Goal: Information Seeking & Learning: Check status

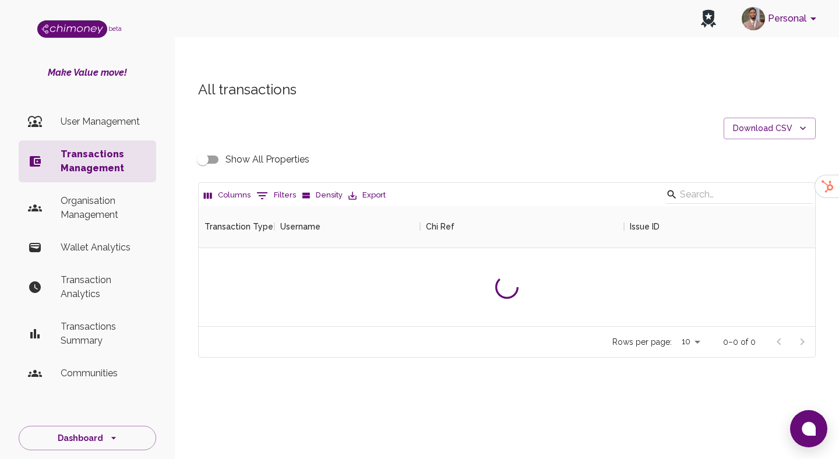
scroll to position [120, 616]
click at [290, 186] on button "0 Filters" at bounding box center [275, 195] width 45 height 19
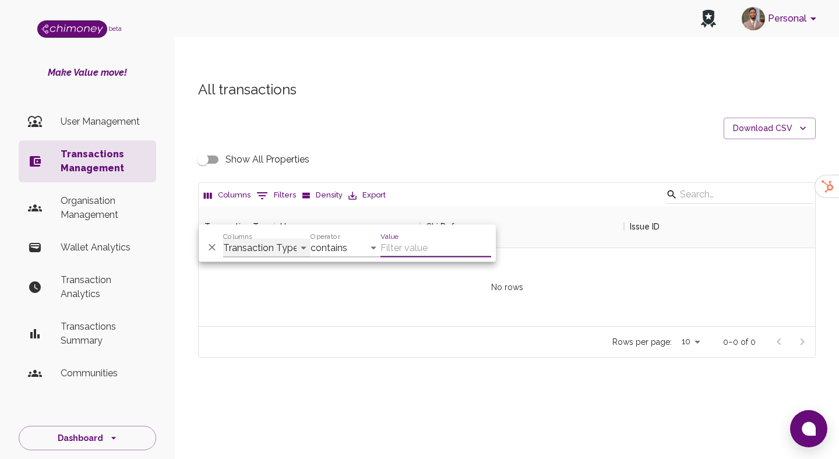
click at [288, 253] on select "Transaction Type Username Chi Ref Issue ID Value Amount Currency Fee ($) FX Rat…" at bounding box center [266, 248] width 87 height 19
select select "email"
click at [223, 239] on select "Transaction Type Username Chi Ref Issue ID Value Amount Currency Fee ($) FX Rat…" at bounding box center [266, 248] width 87 height 19
click at [345, 249] on select "contains equals starts with ends with is empty is not empty is any of" at bounding box center [346, 248] width 70 height 19
click at [311, 239] on select "contains equals starts with ends with is empty is not empty is any of" at bounding box center [346, 248] width 70 height 19
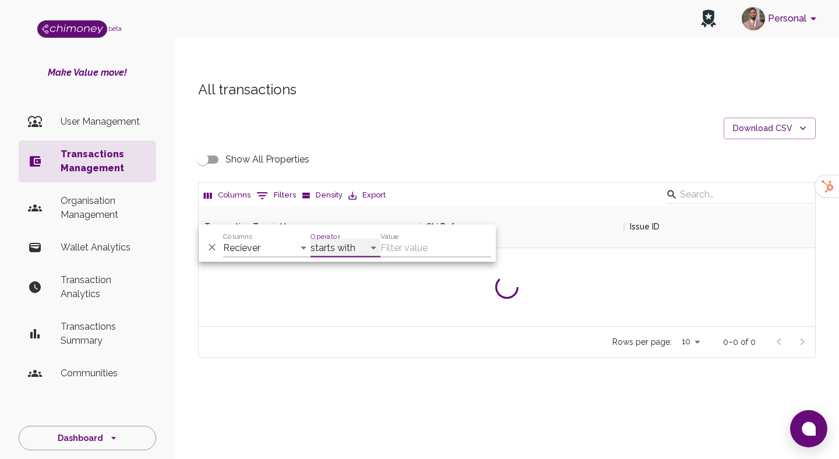
click at [339, 248] on select "contains equals starts with ends with is empty is not empty is any of" at bounding box center [346, 248] width 70 height 19
select select "equals"
click at [311, 239] on select "contains equals starts with ends with is empty is not empty is any of" at bounding box center [346, 248] width 70 height 19
click at [427, 250] on input "Value" at bounding box center [435, 248] width 111 height 19
paste input "[EMAIL_ADDRESS][DOMAIN_NAME]"
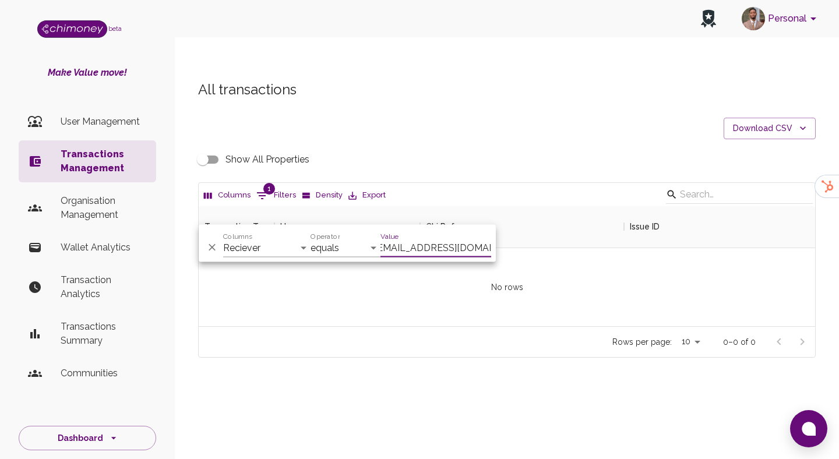
scroll to position [0, 0]
type input "[EMAIL_ADDRESS][DOMAIN_NAME]"
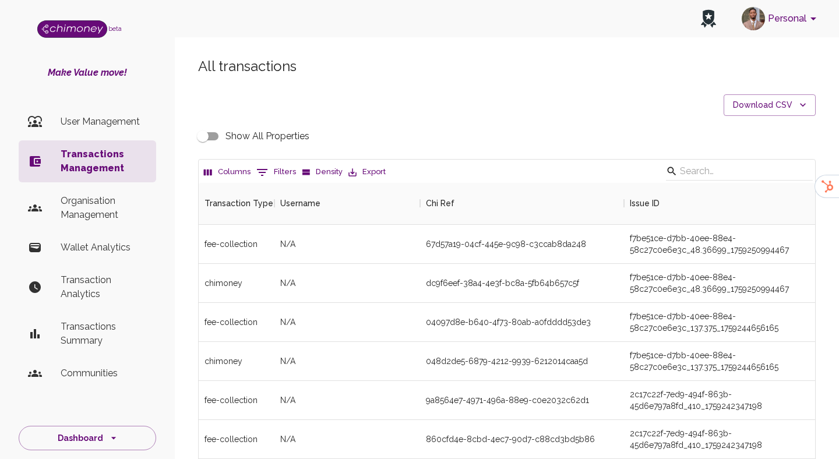
scroll to position [432, 616]
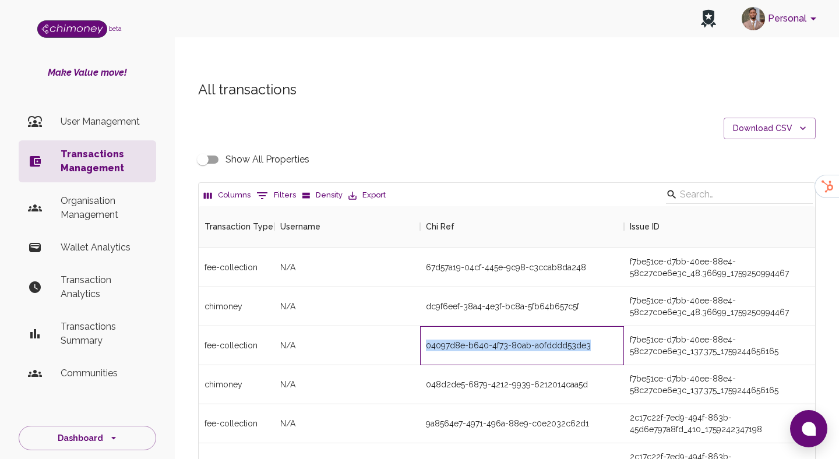
drag, startPoint x: 426, startPoint y: 323, endPoint x: 587, endPoint y: 327, distance: 160.9
click at [587, 340] on div "04097d8e-b640-4f73-80ab-a0fdddd53de3" at bounding box center [508, 346] width 165 height 12
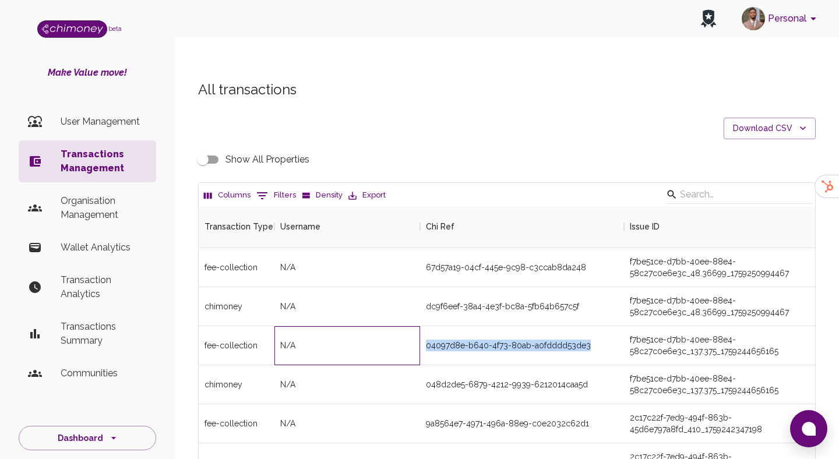
click at [356, 336] on div "N/A" at bounding box center [347, 345] width 146 height 39
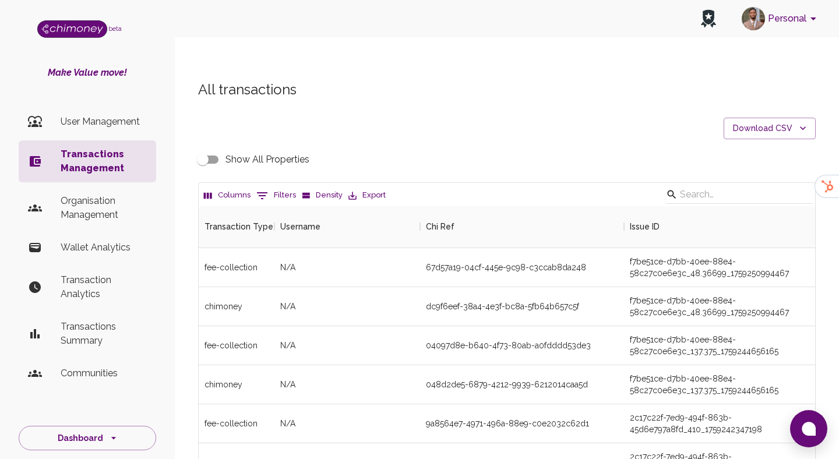
click at [264, 189] on icon "Show filters" at bounding box center [262, 196] width 14 height 14
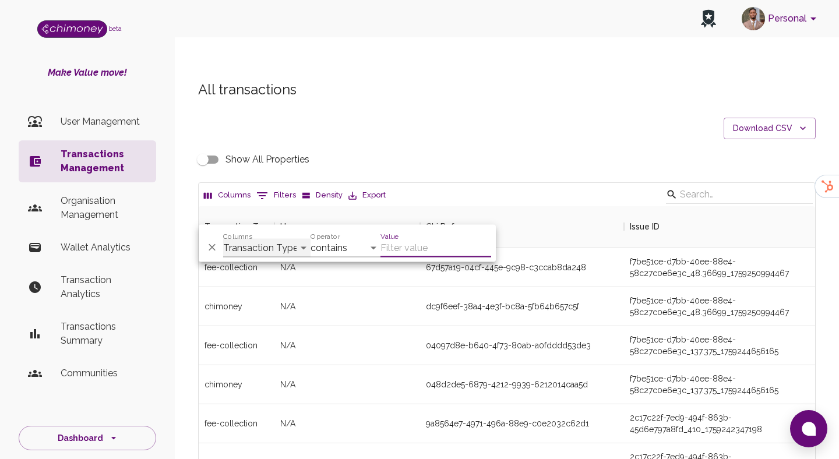
click at [259, 242] on select "Transaction Type Username Chi Ref Issue ID Value Amount Currency Fee ($) FX Rat…" at bounding box center [266, 248] width 87 height 19
click at [223, 239] on select "Transaction Type Username Chi Ref Issue ID Value Amount Currency Fee ($) FX Rat…" at bounding box center [266, 248] width 87 height 19
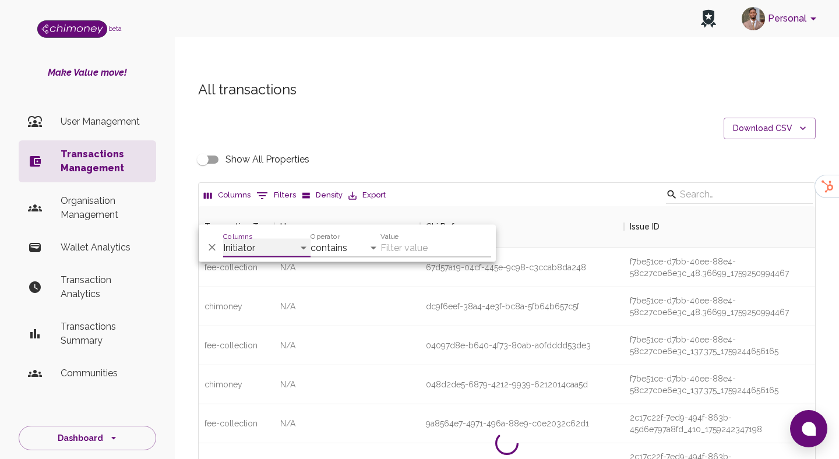
click at [255, 252] on select "Transaction Type Username Chi Ref Issue ID Value Amount Currency Fee ($) FX Rat…" at bounding box center [266, 248] width 87 height 19
select select "email"
click at [223, 239] on select "Transaction Type Username Chi Ref Issue ID Value Amount Currency Fee ($) FX Rat…" at bounding box center [266, 248] width 87 height 19
click at [433, 253] on input "Value" at bounding box center [435, 248] width 111 height 19
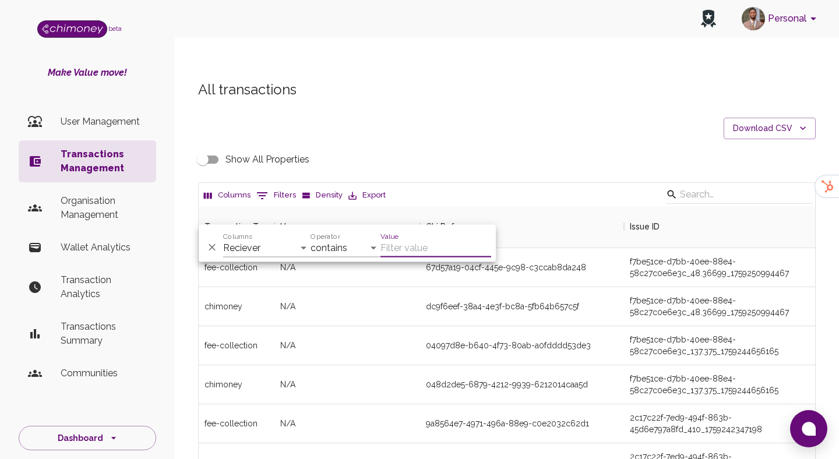
paste input "[EMAIL_ADDRESS][DOMAIN_NAME]"
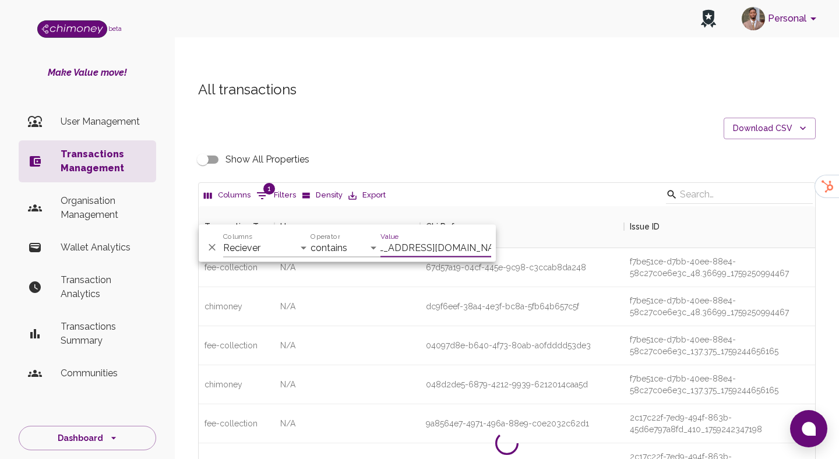
scroll to position [0, 15]
type input "[EMAIL_ADDRESS][DOMAIN_NAME]"
click at [355, 249] on select "contains equals starts with ends with is empty is not empty is any of" at bounding box center [346, 248] width 70 height 19
select select "equals"
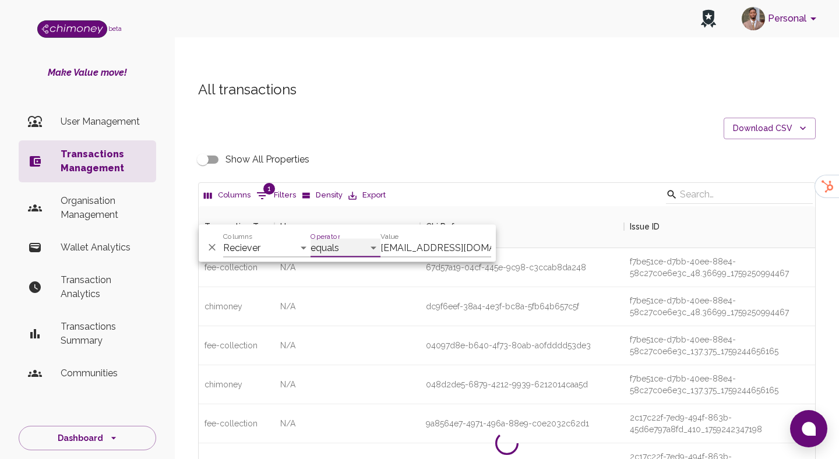
click at [311, 239] on select "contains equals starts with ends with is empty is not empty is any of" at bounding box center [346, 248] width 70 height 19
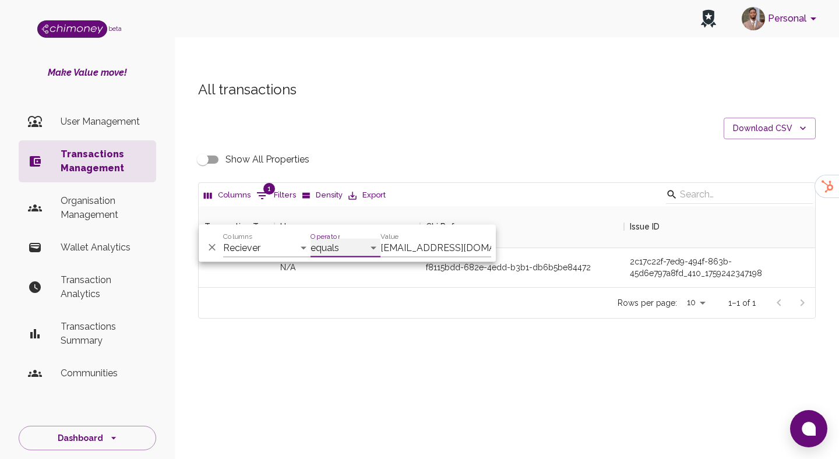
scroll to position [81, 616]
click at [621, 248] on div "f8115bdd-682e-4edd-b3b1-db6b5be84472" at bounding box center [522, 267] width 204 height 39
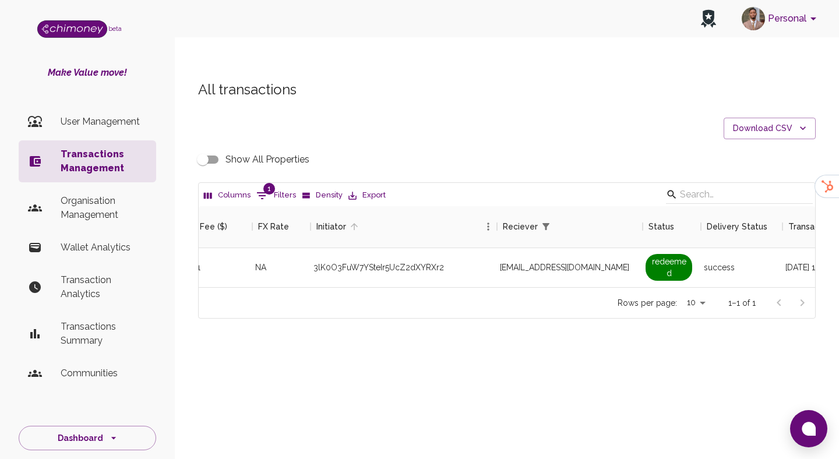
scroll to position [0, 800]
click at [213, 149] on input "Show All Properties" at bounding box center [203, 160] width 66 height 22
checkbox input "true"
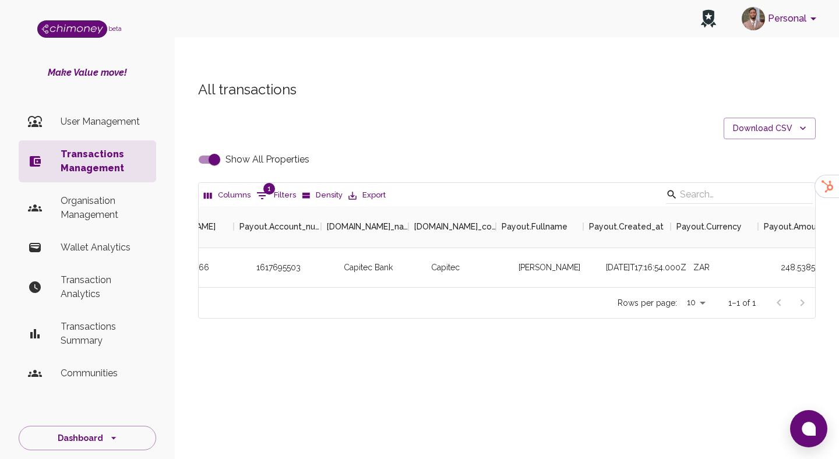
scroll to position [0, 2939]
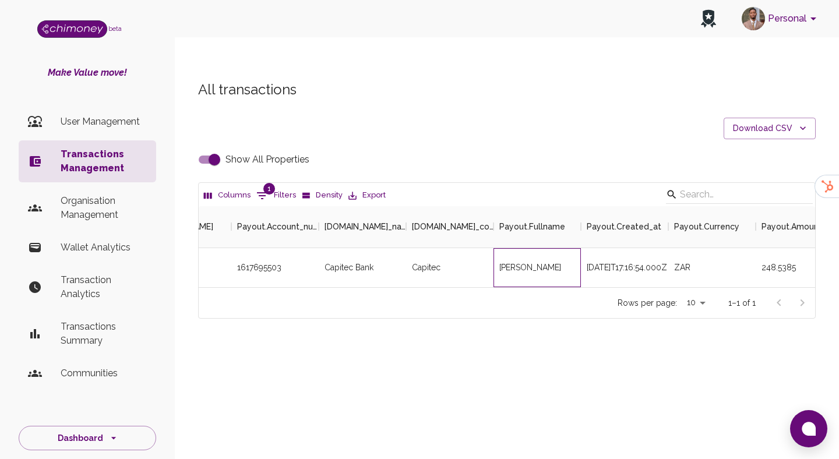
click at [538, 248] on div "[PERSON_NAME]" at bounding box center [537, 267] width 87 height 39
copy div "[PERSON_NAME]"
click at [260, 186] on button "1 Filters" at bounding box center [275, 195] width 45 height 19
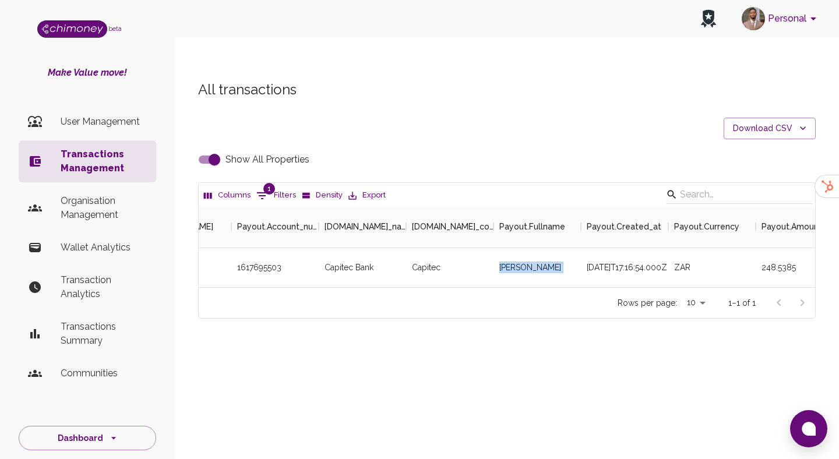
select select "email"
select select "equals"
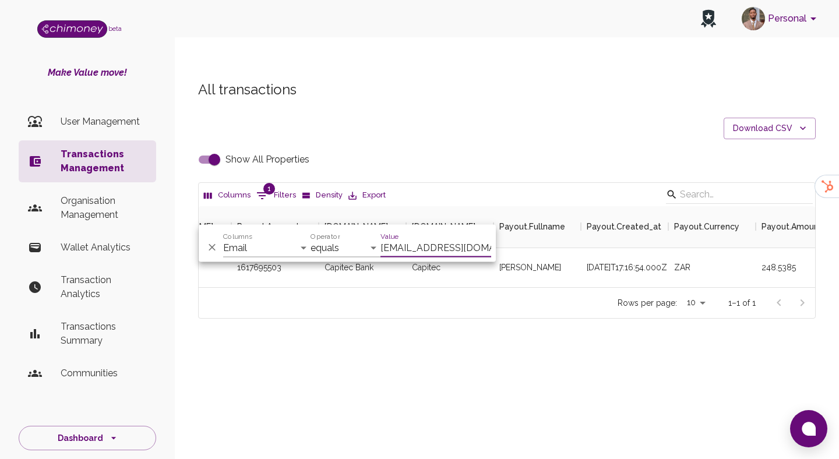
scroll to position [0, 15]
click at [454, 246] on input "[EMAIL_ADDRESS][DOMAIN_NAME]" at bounding box center [435, 248] width 111 height 19
click at [447, 246] on input "[EMAIL_ADDRESS][DOMAIN_NAME]" at bounding box center [435, 248] width 111 height 19
paste input "ammapressons"
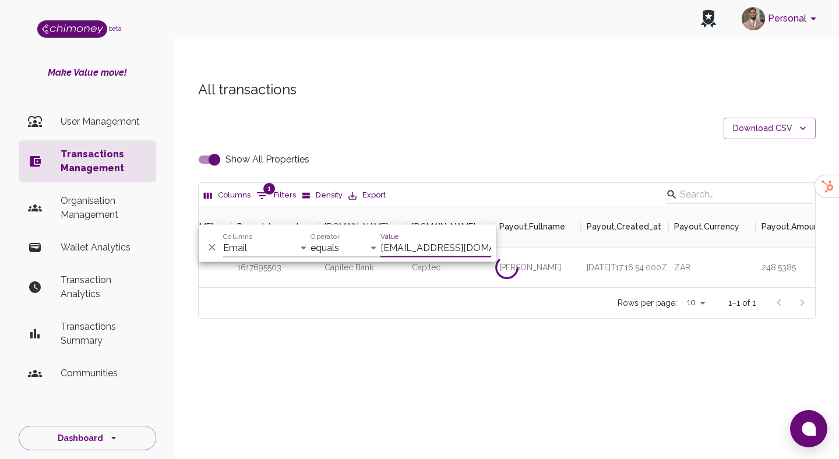
paste input "sophiaaustine9"
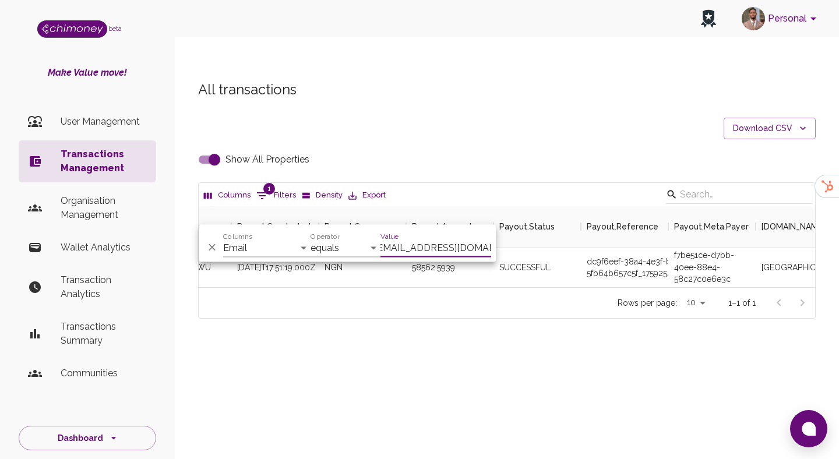
type input "[EMAIL_ADDRESS][DOMAIN_NAME]"
click at [563, 287] on div "Rows per page: 10 10 1–1 of 1" at bounding box center [507, 302] width 616 height 31
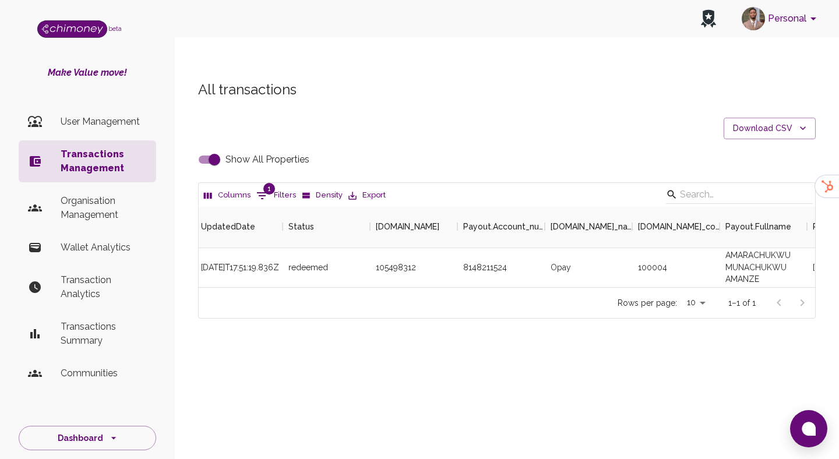
scroll to position [0, 2371]
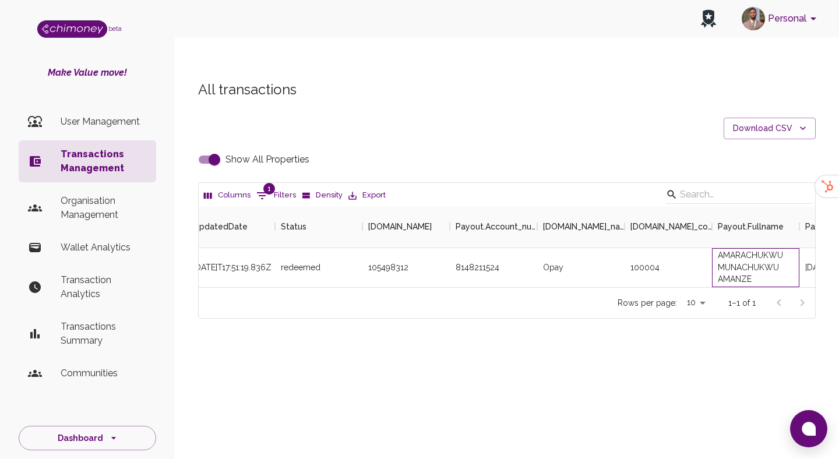
click at [743, 248] on div "AMARACHUKWU MUNACHUKWU AMANZE" at bounding box center [755, 267] width 87 height 39
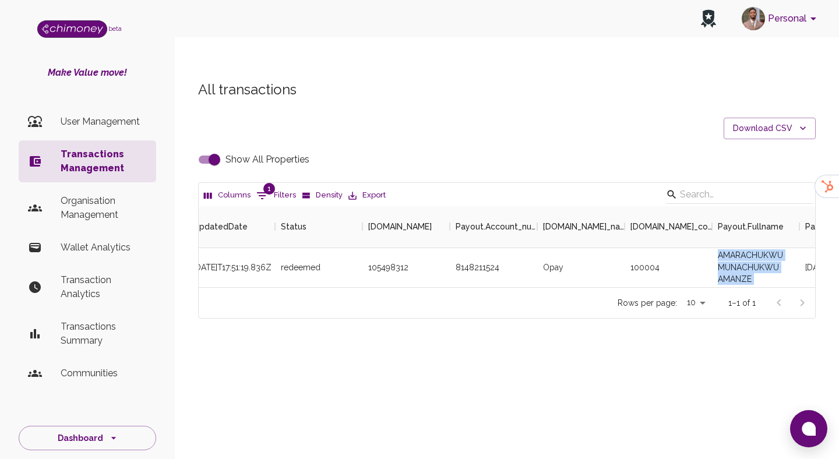
click at [281, 186] on button "1 Filters" at bounding box center [275, 195] width 45 height 19
select select "email"
select select "equals"
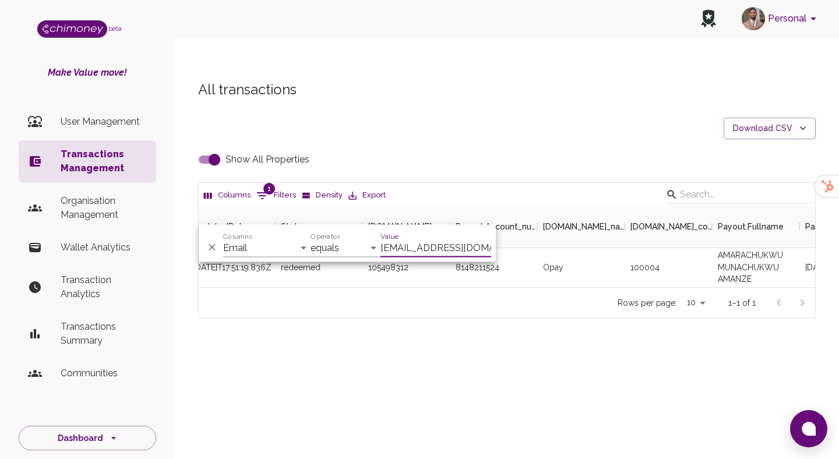
scroll to position [0, 6]
click at [441, 240] on input "[EMAIL_ADDRESS][DOMAIN_NAME]" at bounding box center [435, 248] width 111 height 19
click at [429, 254] on input "[EMAIL_ADDRESS][DOMAIN_NAME]" at bounding box center [435, 248] width 111 height 19
click at [429, 250] on input "[EMAIL_ADDRESS][DOMAIN_NAME]" at bounding box center [435, 248] width 111 height 19
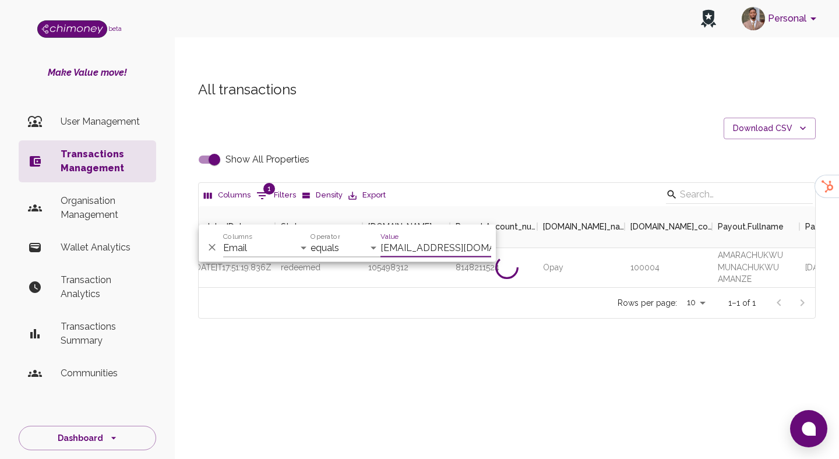
paste input "abeebhammed2019"
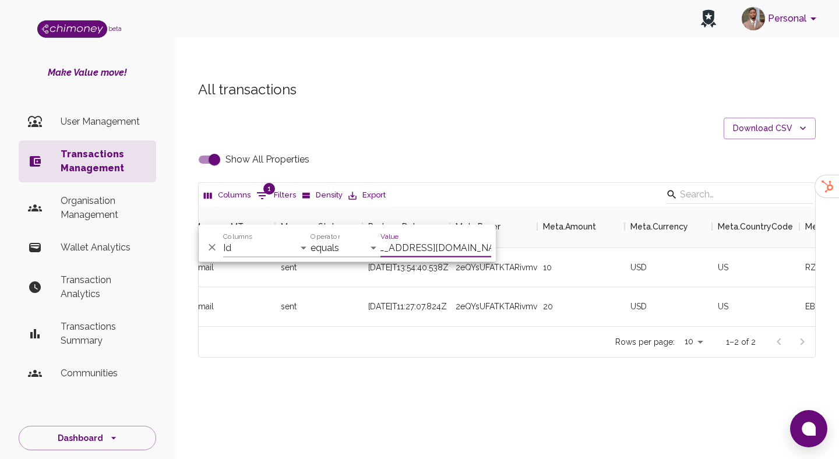
scroll to position [120, 616]
type input "[EMAIL_ADDRESS][DOMAIN_NAME]"
click at [551, 259] on div "10" at bounding box center [580, 267] width 87 height 39
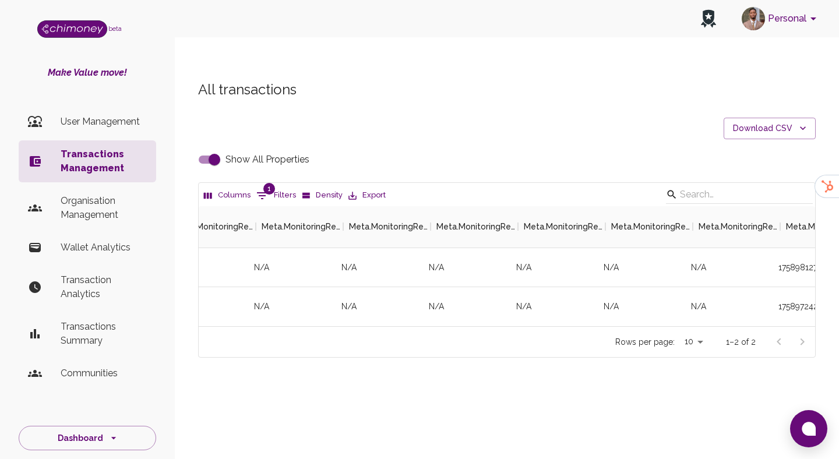
scroll to position [0, 3545]
